Goal: Navigation & Orientation: Find specific page/section

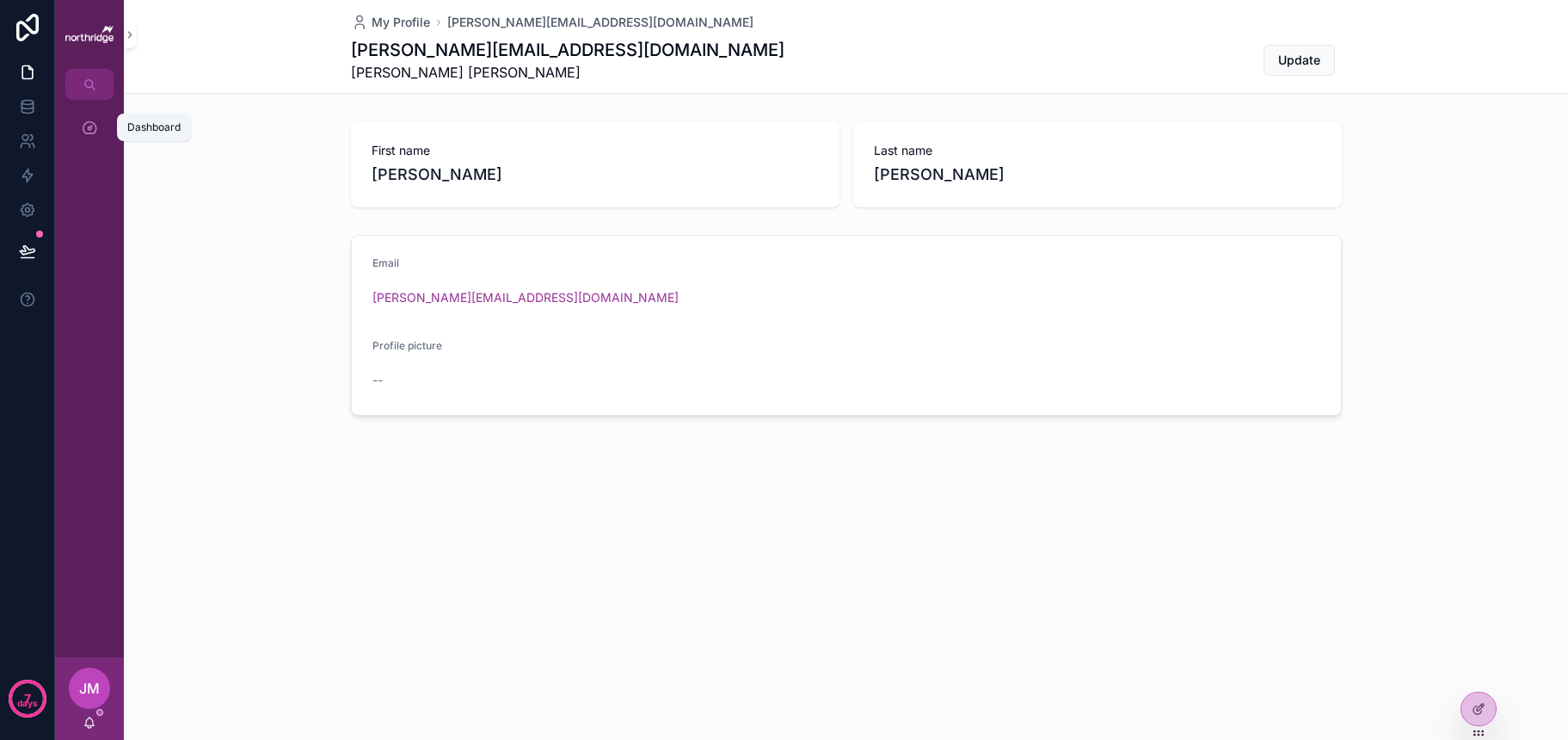
click at [95, 120] on icon "scrollable content" at bounding box center [89, 127] width 17 height 17
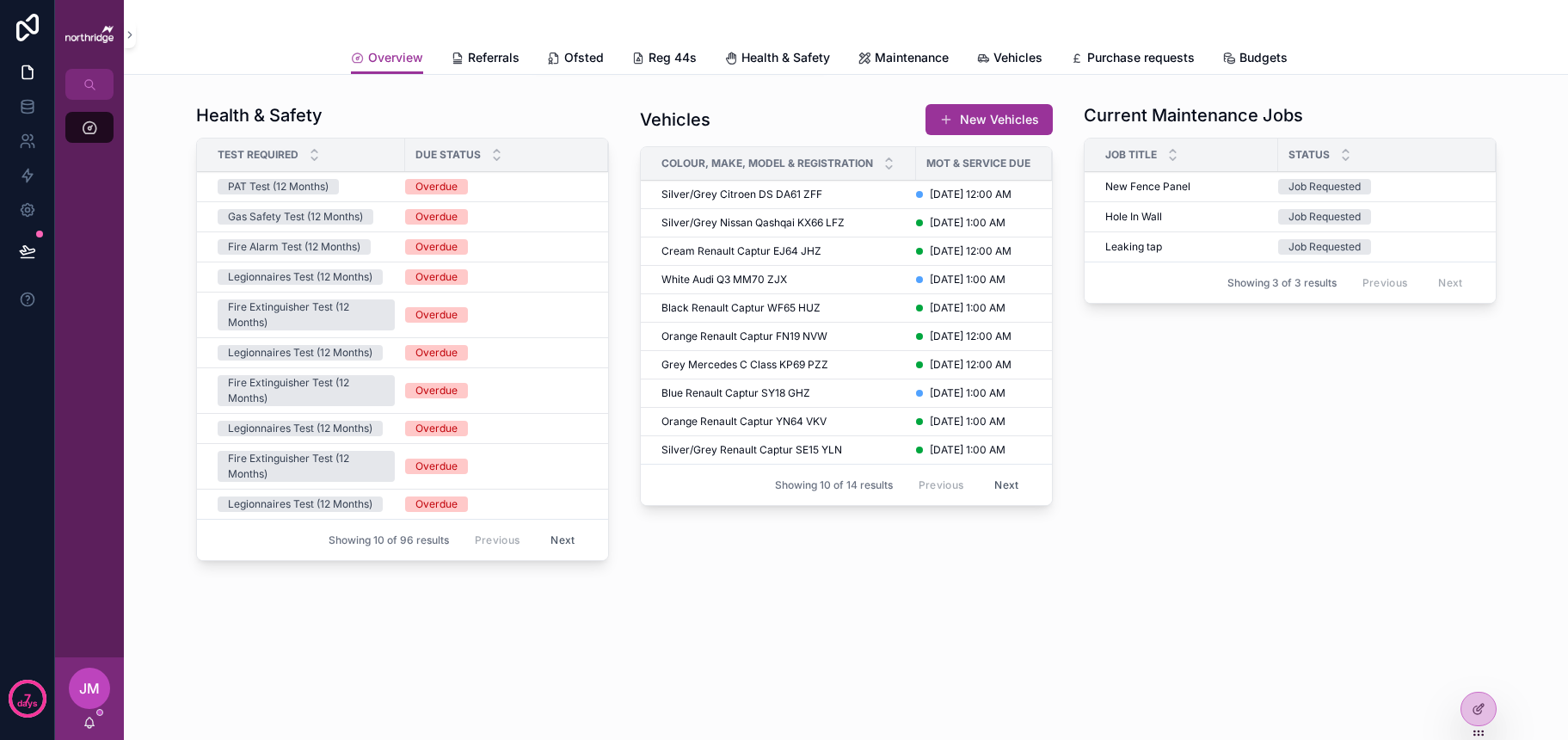
scroll to position [400, 0]
click at [1146, 56] on span "Purchase requests" at bounding box center [1141, 58] width 108 height 17
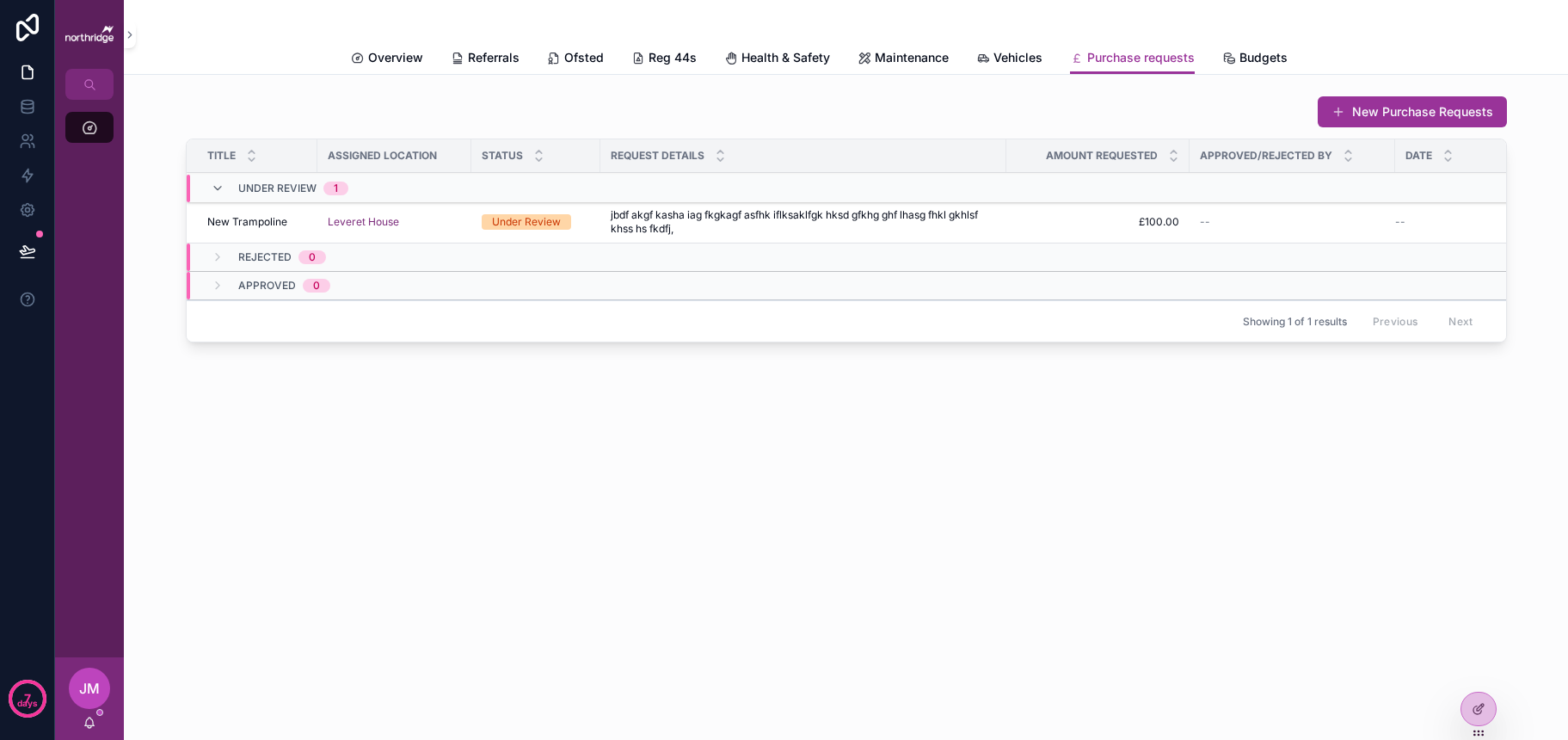
click at [1248, 54] on span "Budgets" at bounding box center [1264, 58] width 49 height 17
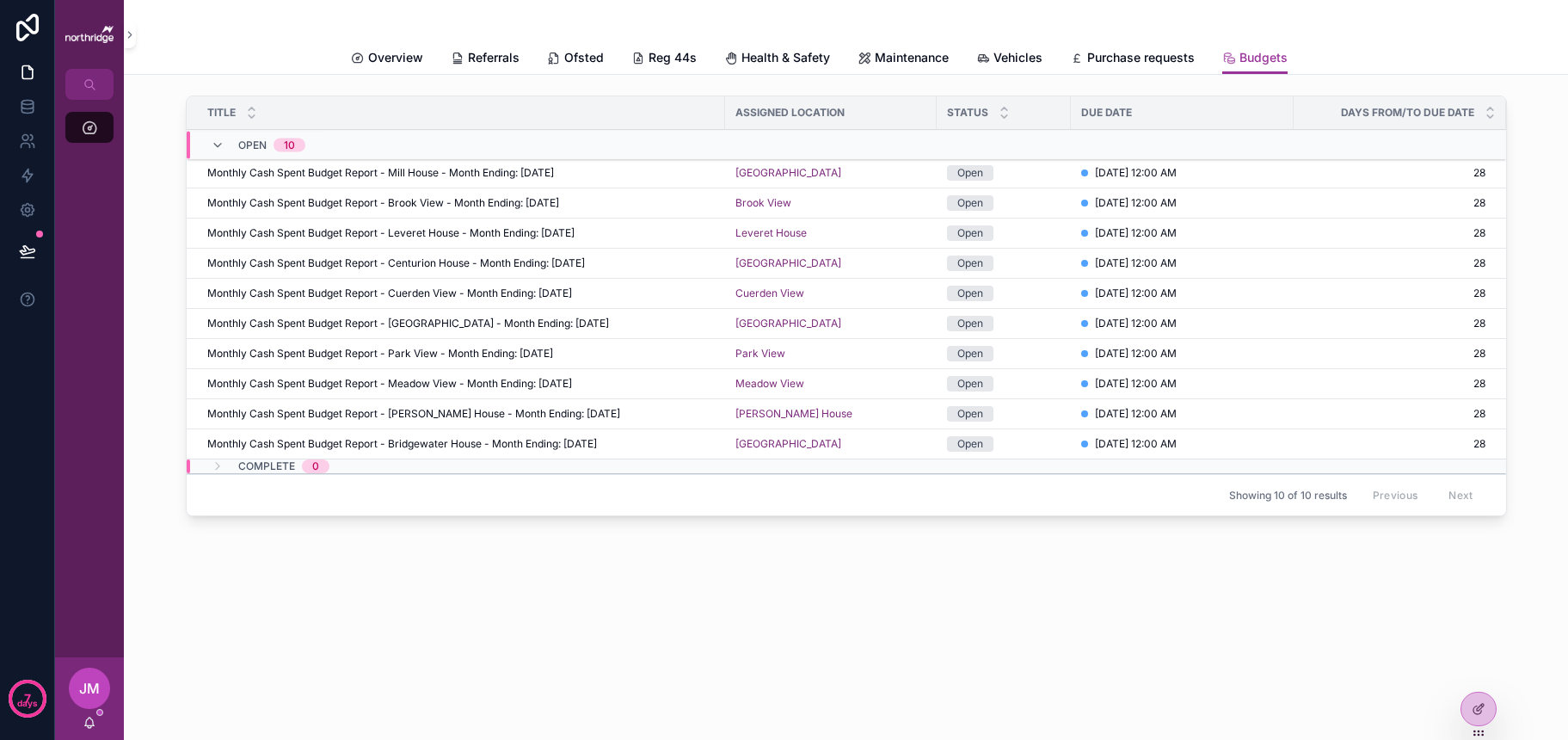
click at [1010, 61] on span "Vehicles" at bounding box center [1018, 58] width 50 height 17
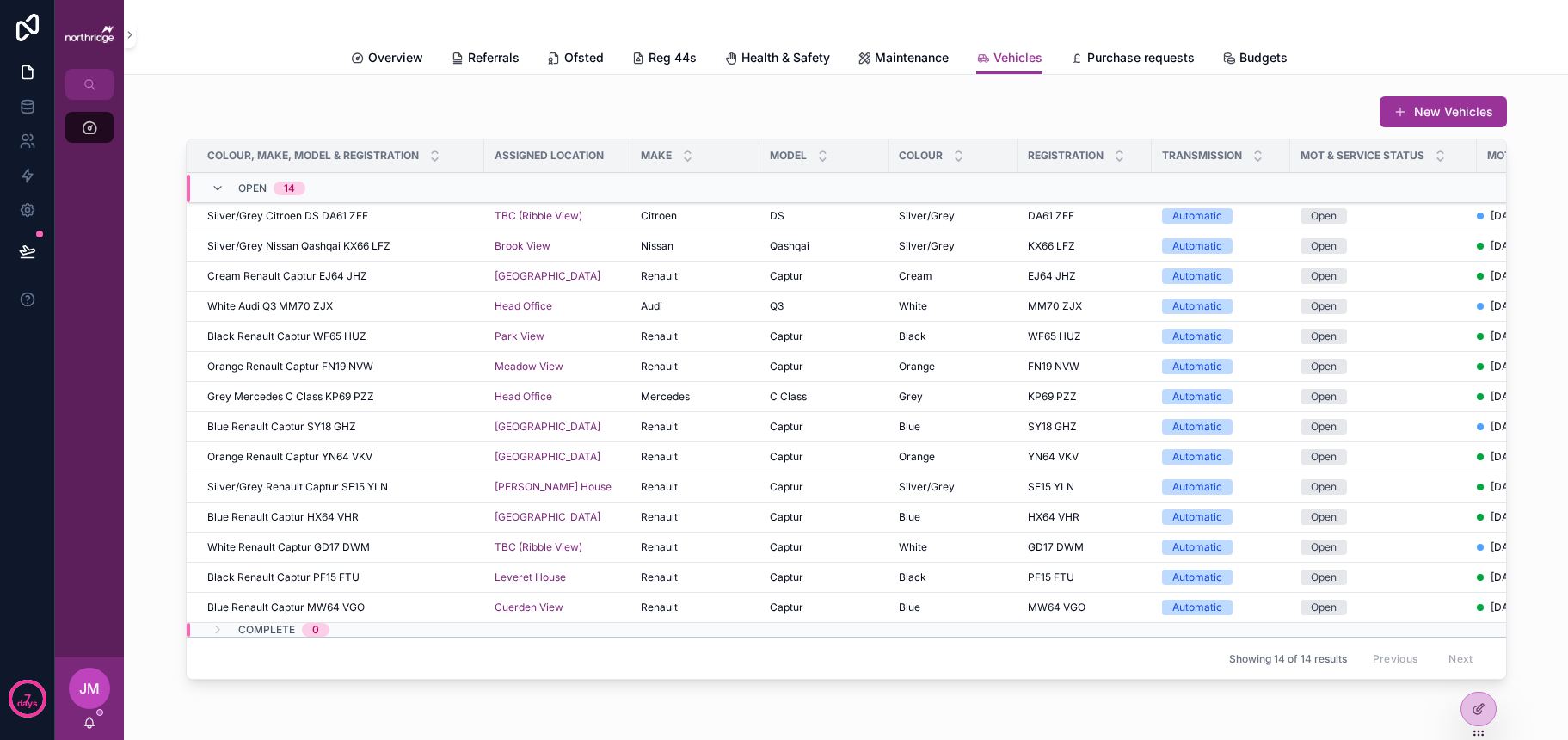
scroll to position [0, 1]
click at [1140, 68] on link "Purchase requests" at bounding box center [1132, 58] width 124 height 34
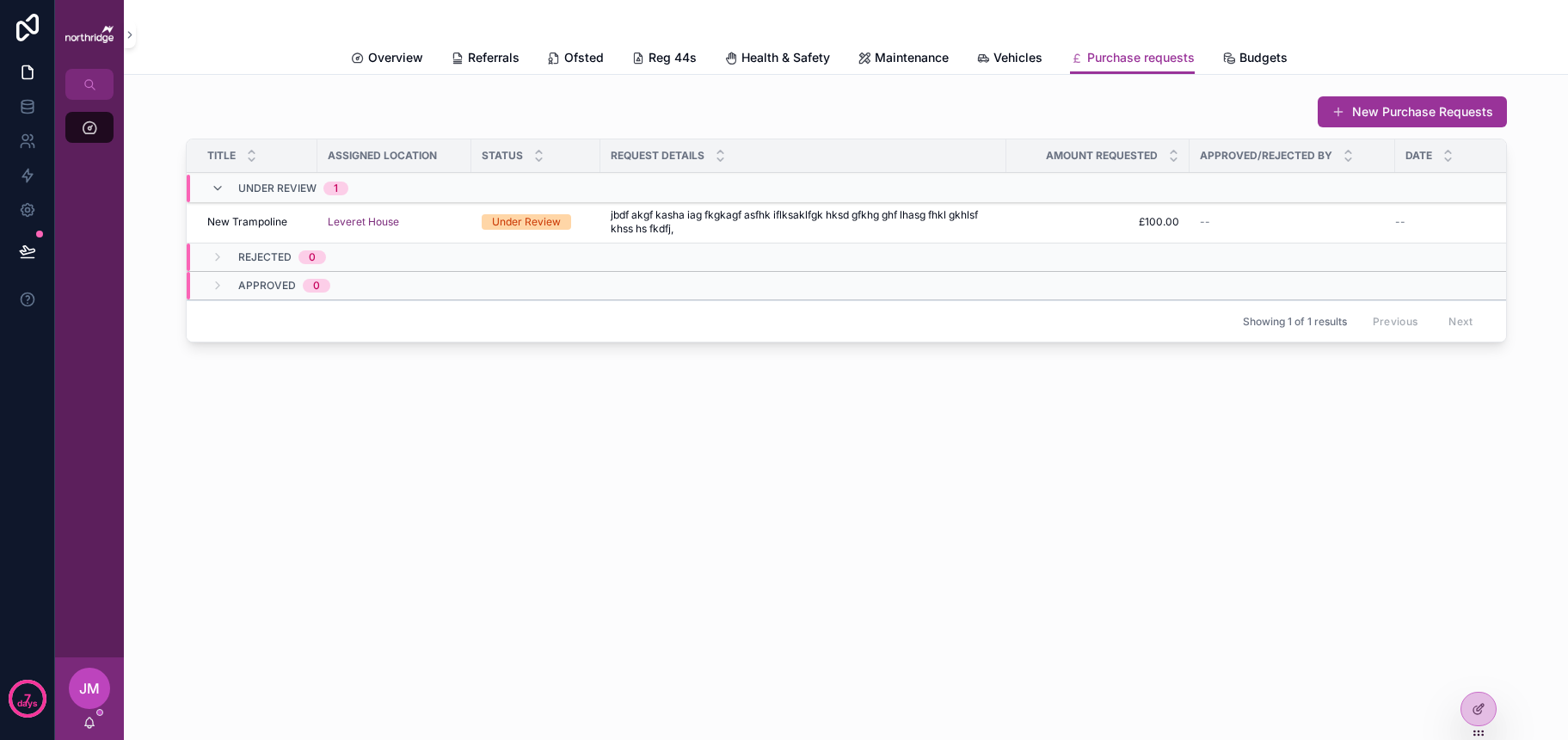
click at [918, 64] on span "Maintenance" at bounding box center [912, 58] width 74 height 17
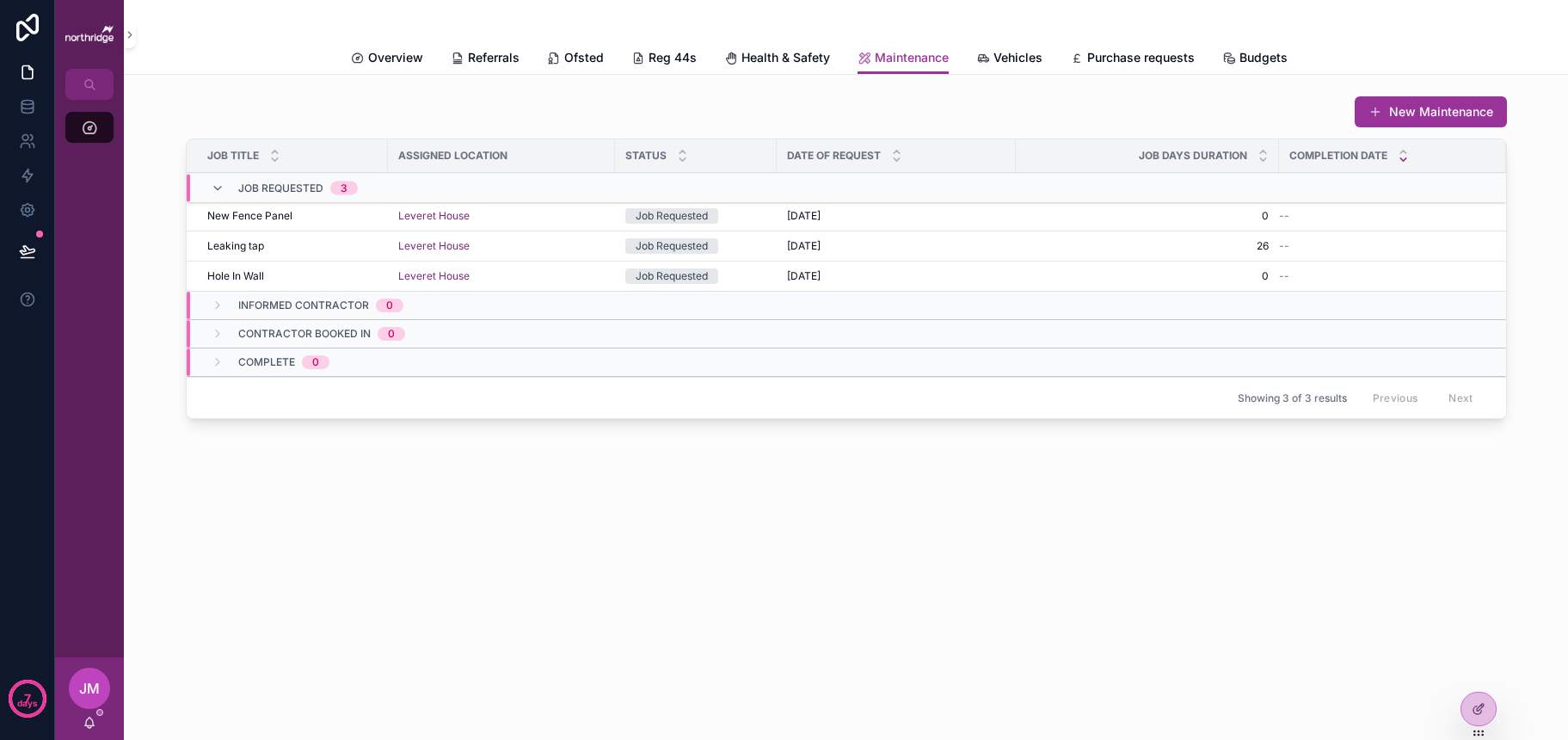
click at [773, 58] on span "Health & Safety" at bounding box center [785, 58] width 88 height 17
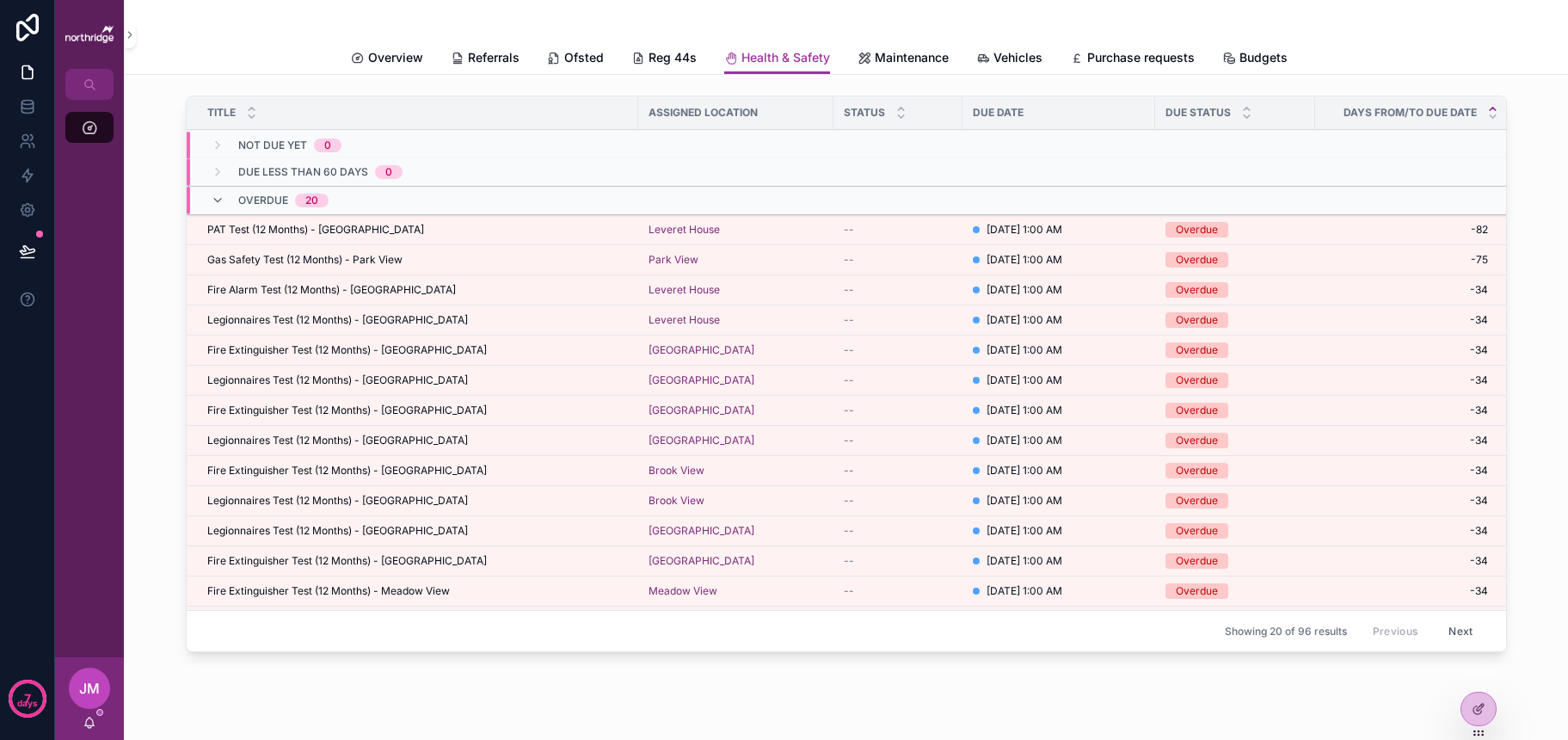
click at [187, 705] on div "Title Assigned Location Status Due Date Due Status Days From/To Due Date Not Du…" at bounding box center [847, 425] width 1445 height 701
click at [1472, 716] on div at bounding box center [1479, 709] width 34 height 33
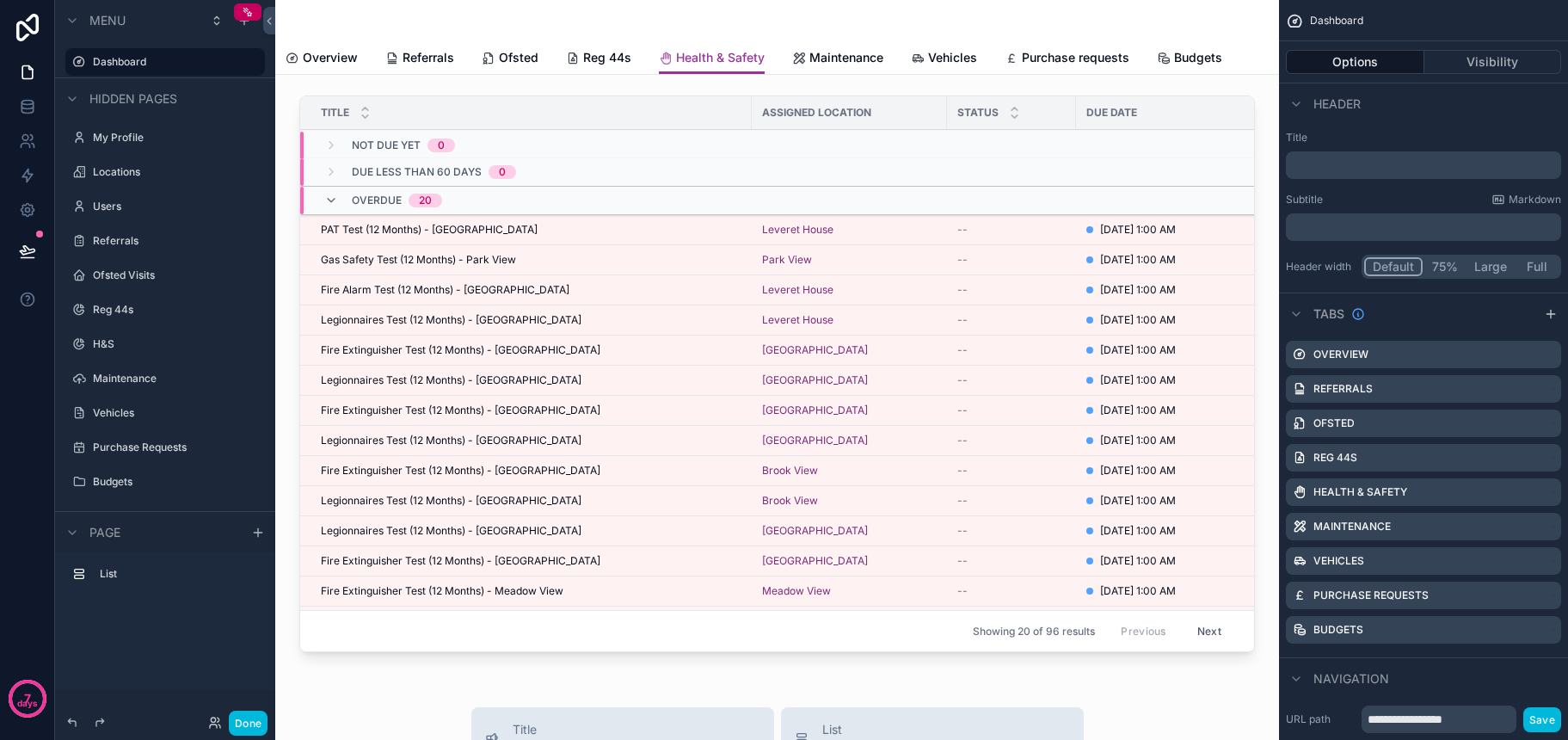
click at [892, 573] on div "scrollable content" at bounding box center [778, 377] width 977 height 578
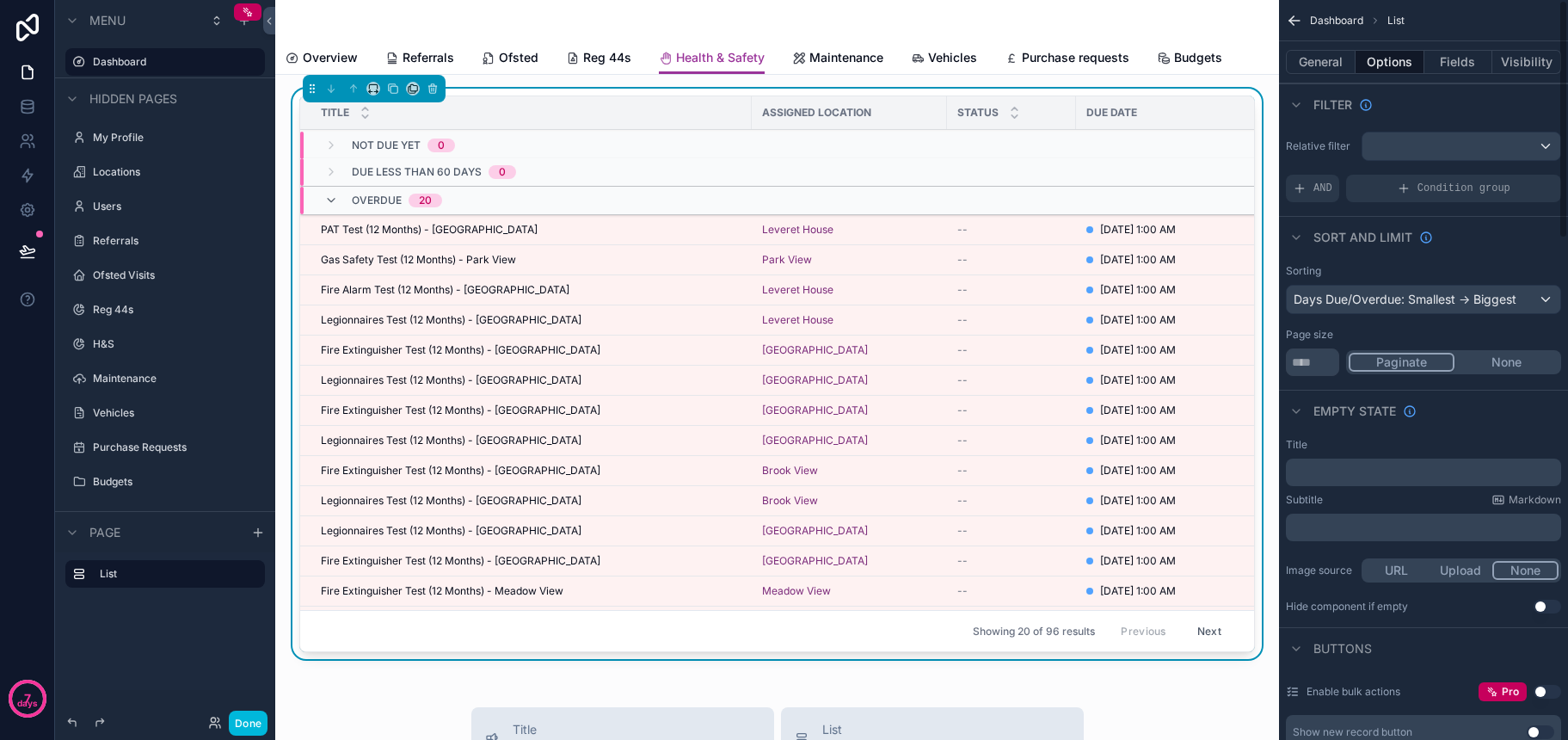
click at [1309, 64] on button "General" at bounding box center [1321, 61] width 70 height 24
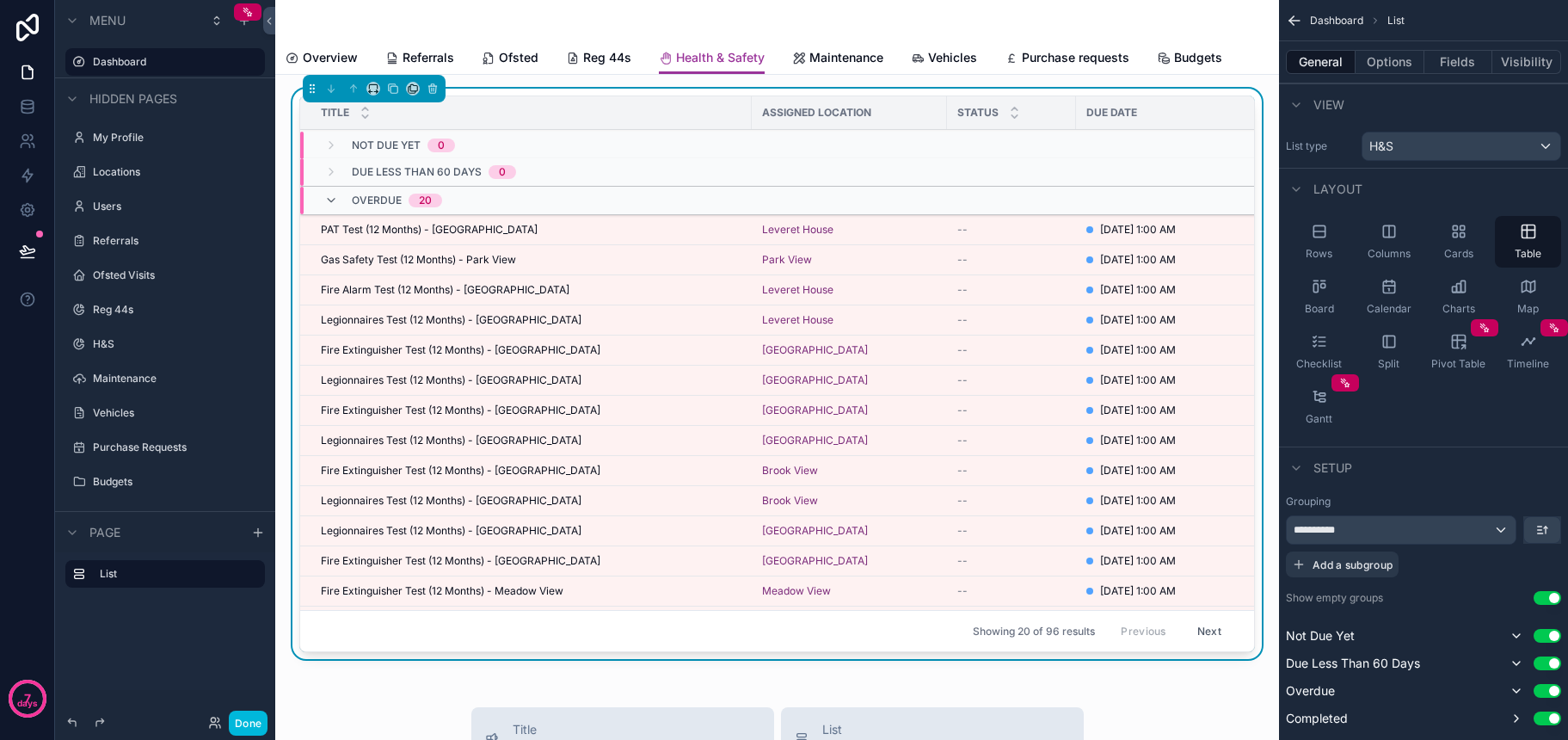
click at [1460, 64] on button "Fields" at bounding box center [1458, 61] width 69 height 24
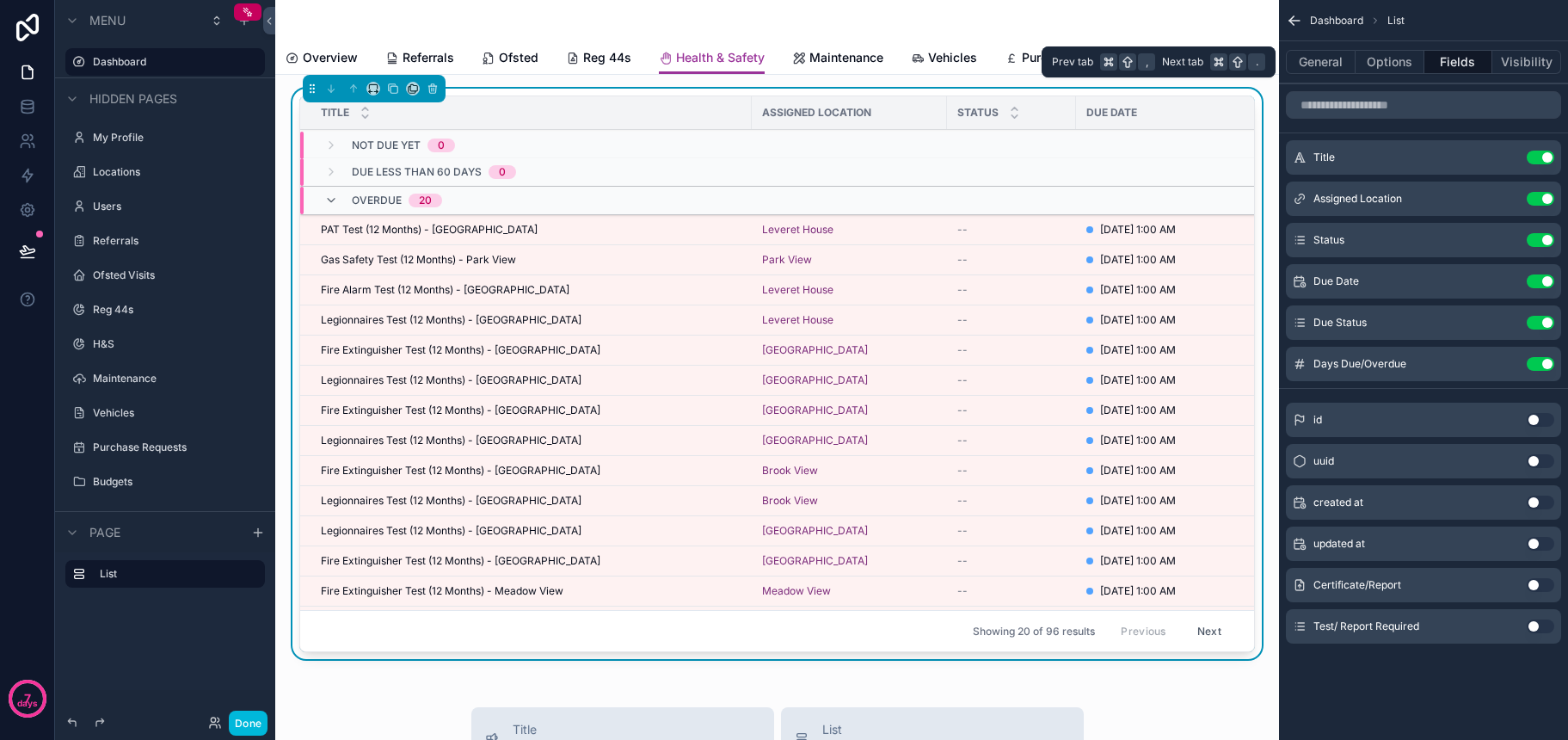
click at [1318, 61] on button "General" at bounding box center [1321, 61] width 70 height 24
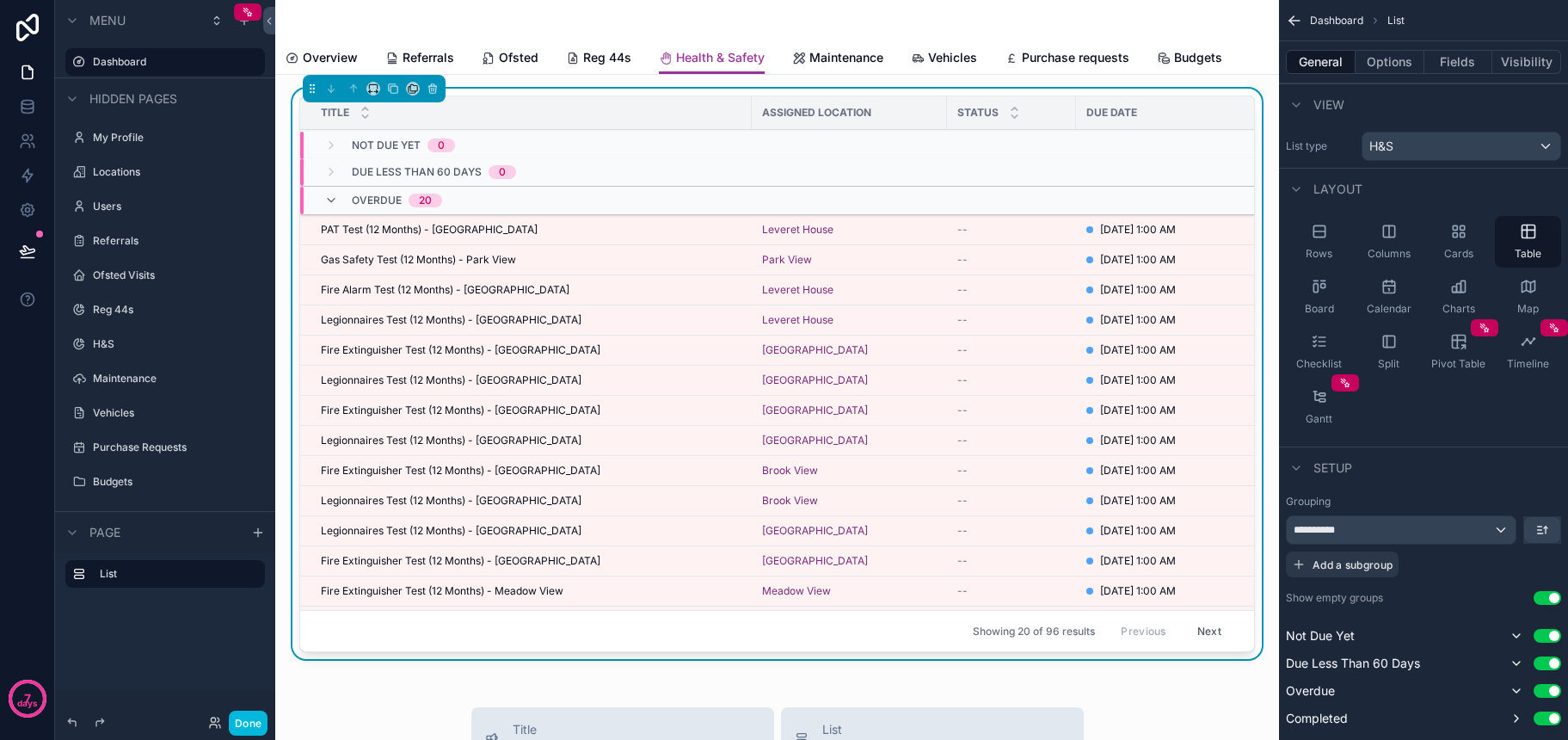
click at [367, 141] on span "Not Due Yet" at bounding box center [385, 146] width 69 height 14
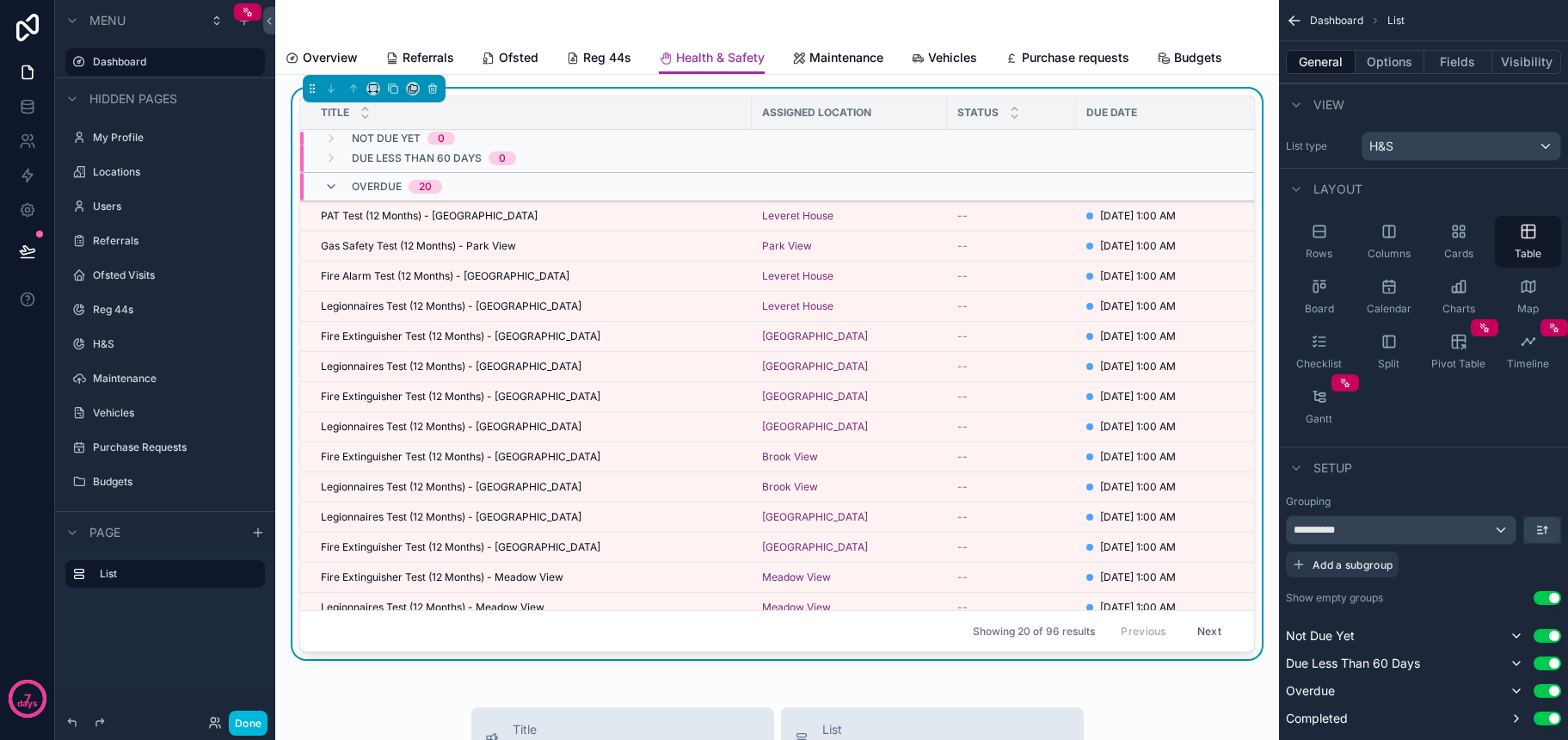
click at [374, 140] on span "Not Due Yet" at bounding box center [385, 139] width 69 height 14
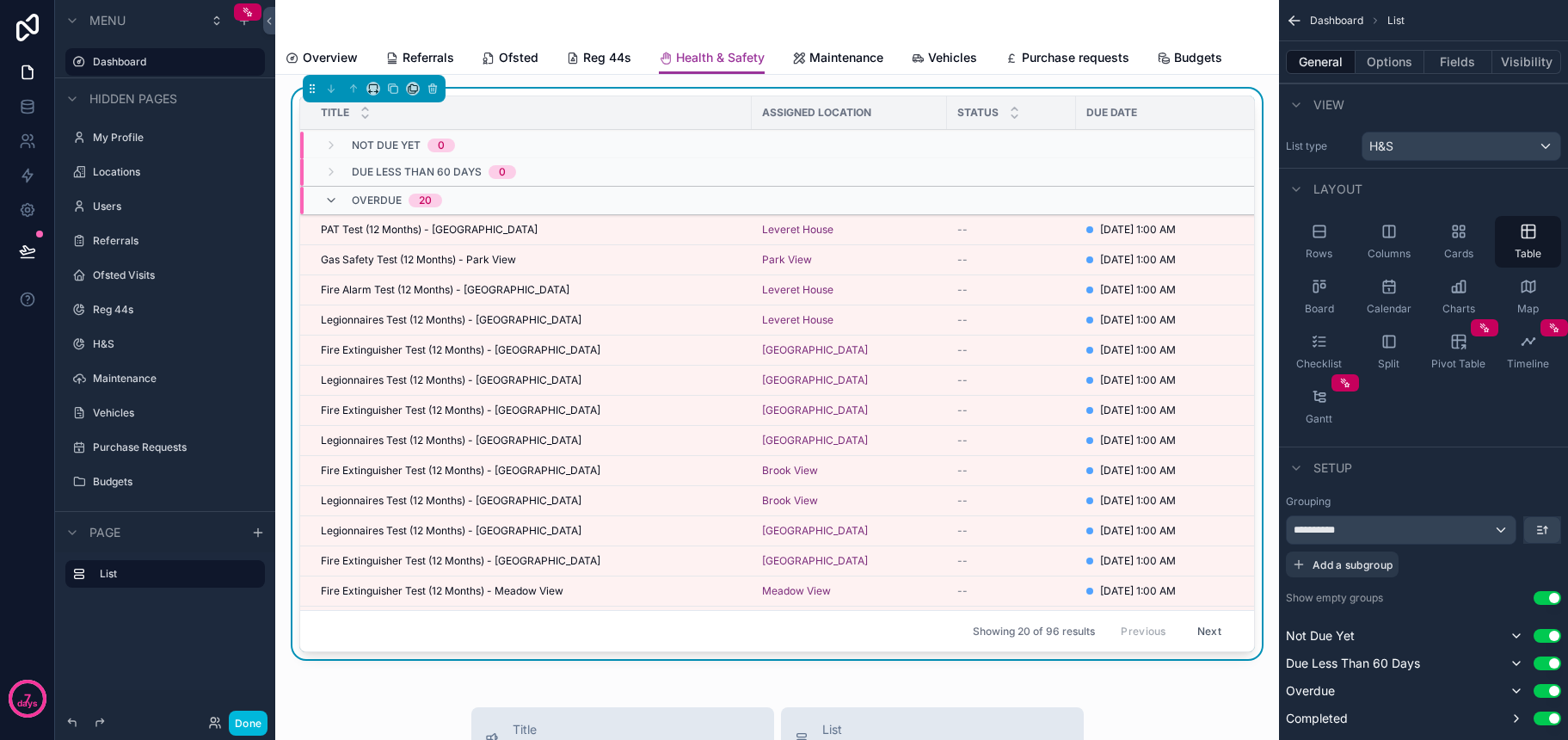
click at [612, 56] on span "Reg 44s" at bounding box center [608, 58] width 49 height 17
